Goal: Find specific page/section: Locate a particular part of the current website

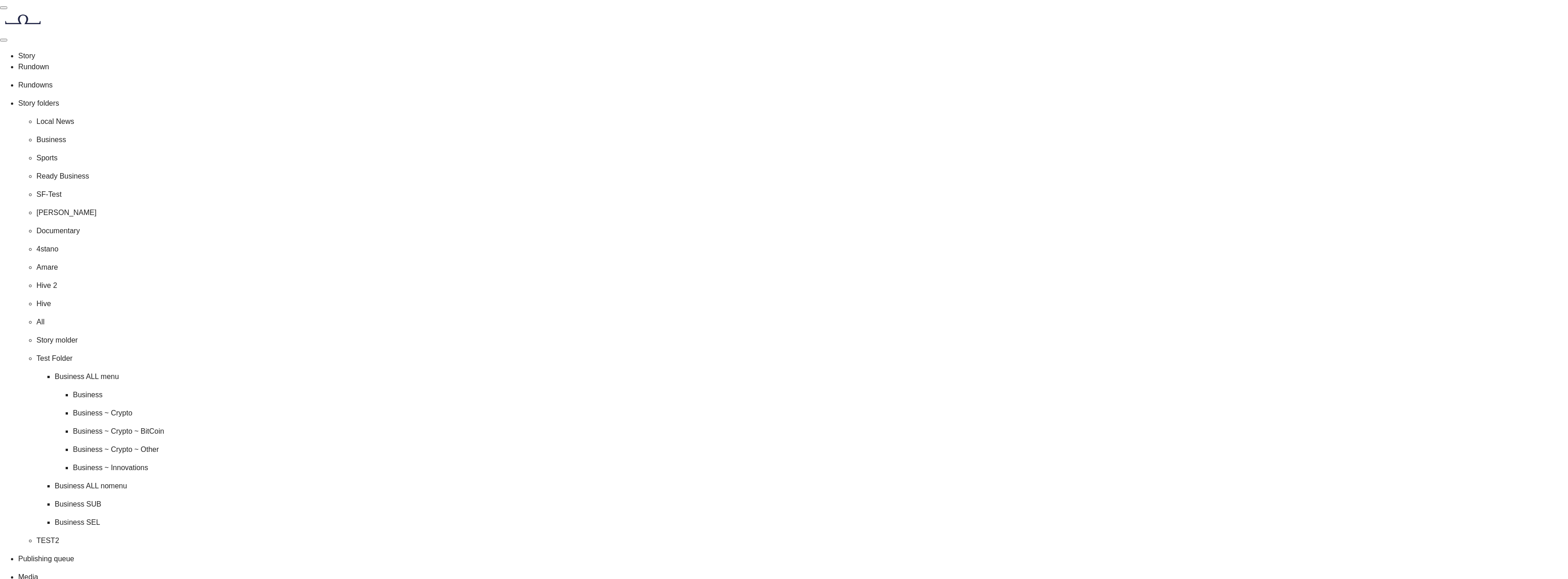
scroll to position [18, 0]
drag, startPoint x: 682, startPoint y: 116, endPoint x: 745, endPoint y: 163, distance: 78.6
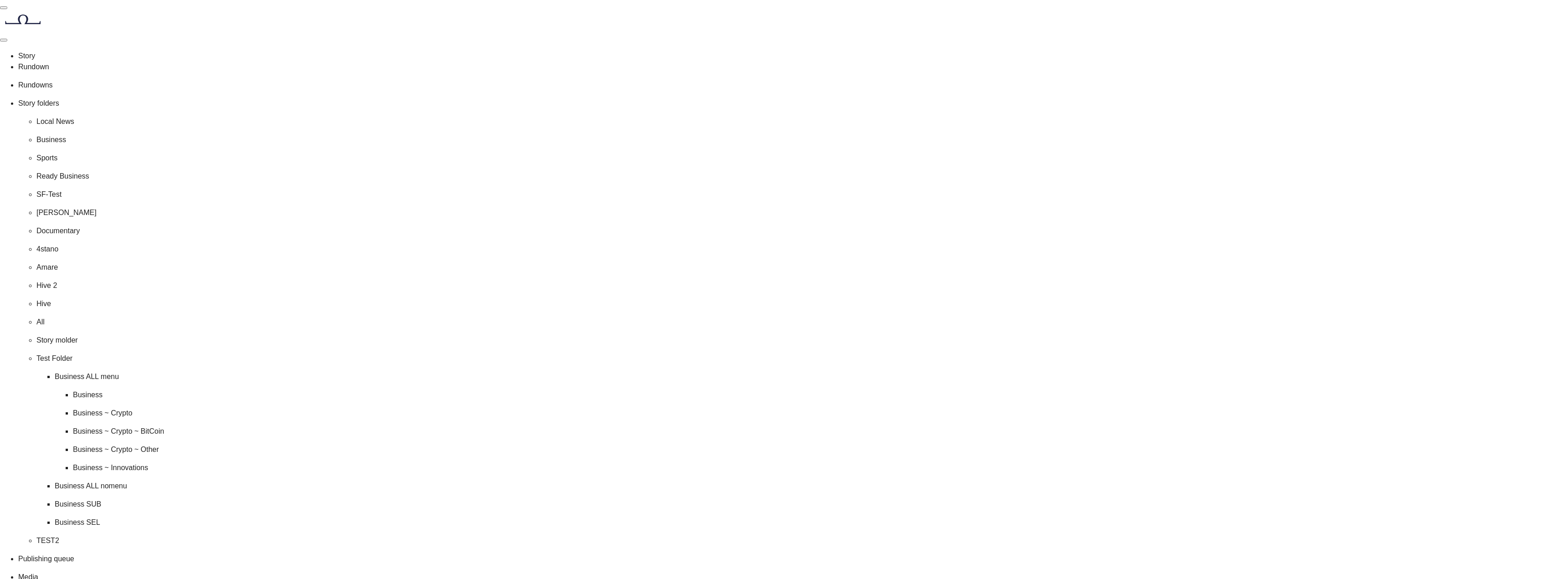
drag, startPoint x: 519, startPoint y: 75, endPoint x: 597, endPoint y: 126, distance: 93.2
